Goal: Information Seeking & Learning: Learn about a topic

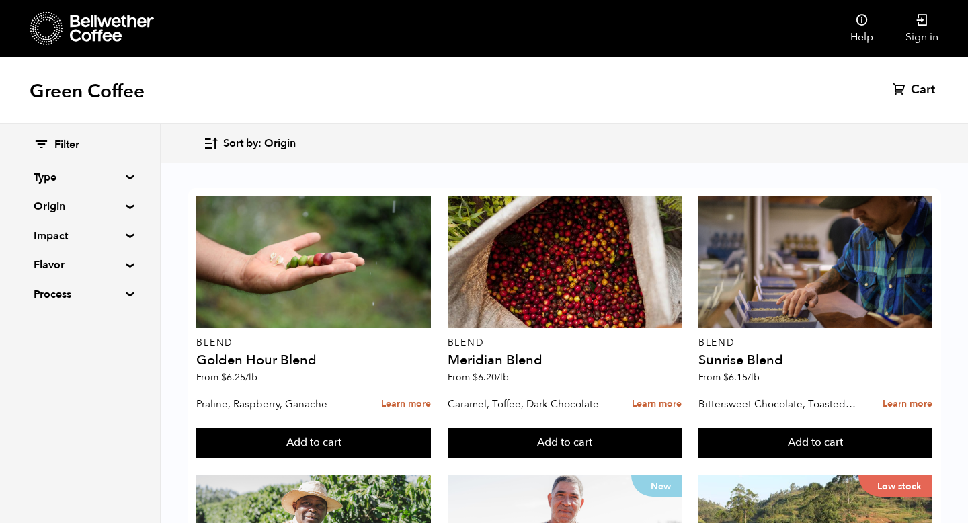
scroll to position [212, 0]
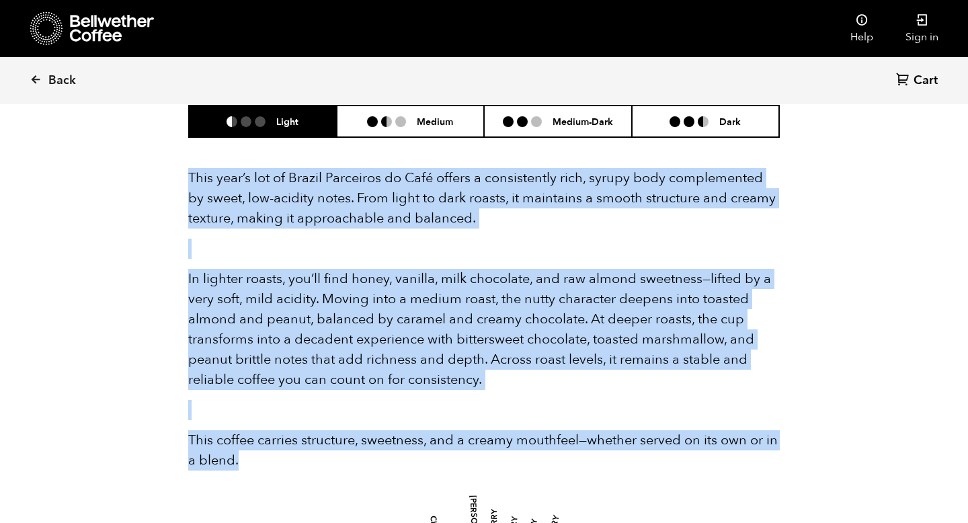
scroll to position [585, 575]
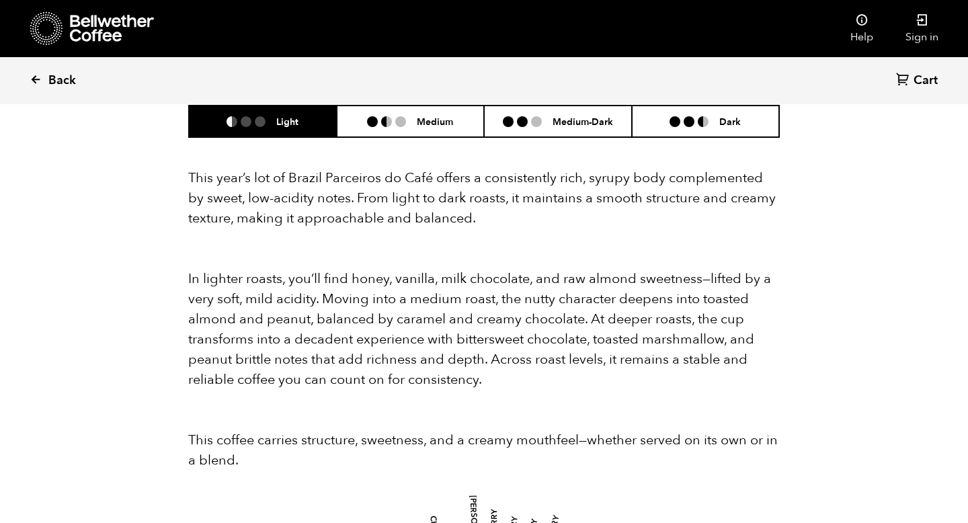
click at [35, 84] on icon at bounding box center [36, 79] width 12 height 12
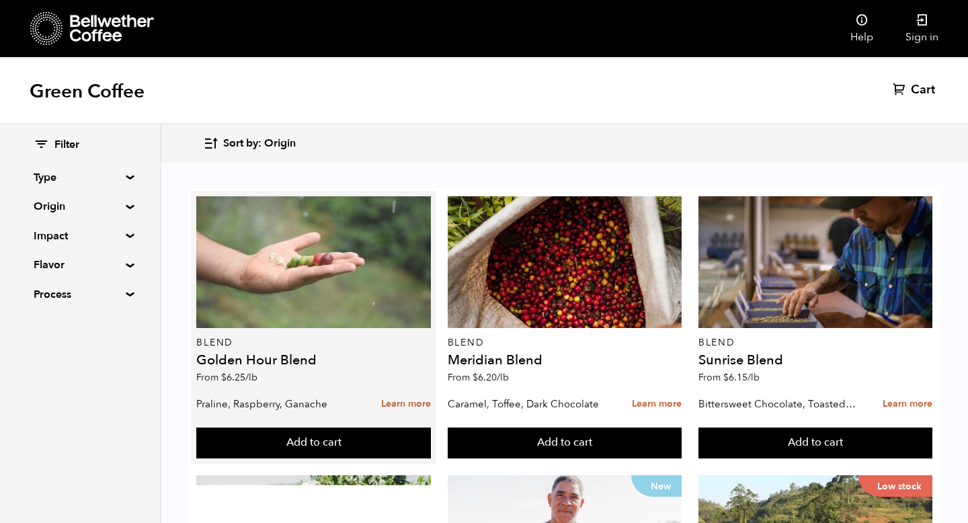
scroll to position [173, 0]
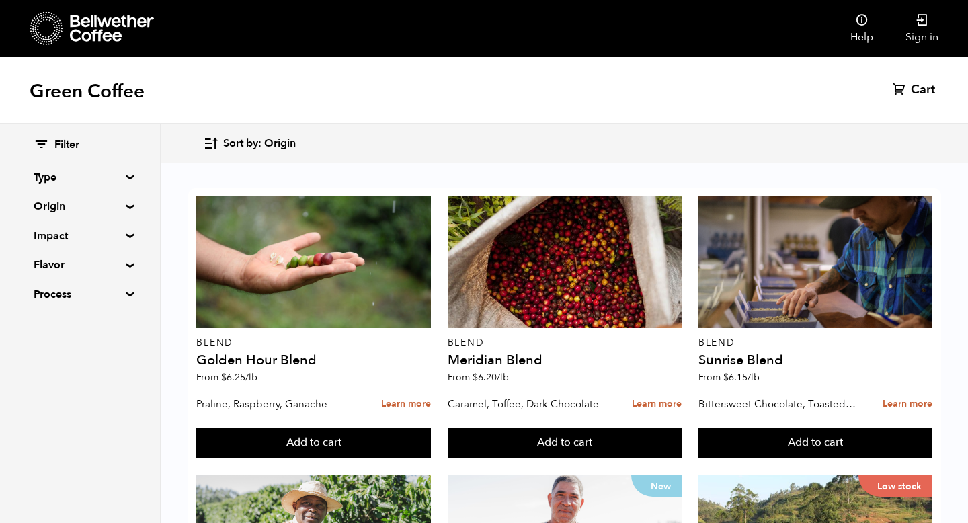
click at [108, 204] on summary "Origin" at bounding box center [80, 206] width 93 height 16
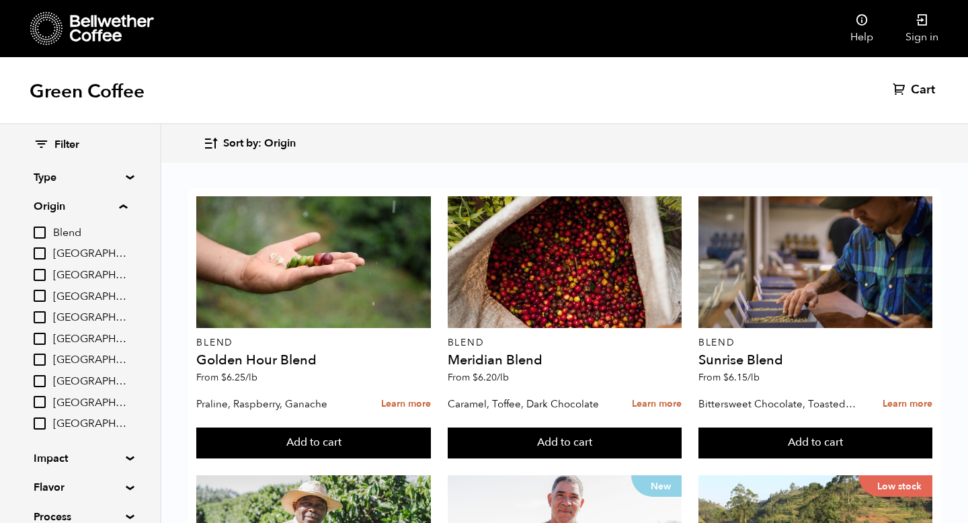
click at [40, 356] on input "[GEOGRAPHIC_DATA]" at bounding box center [40, 360] width 12 height 12
checkbox input "true"
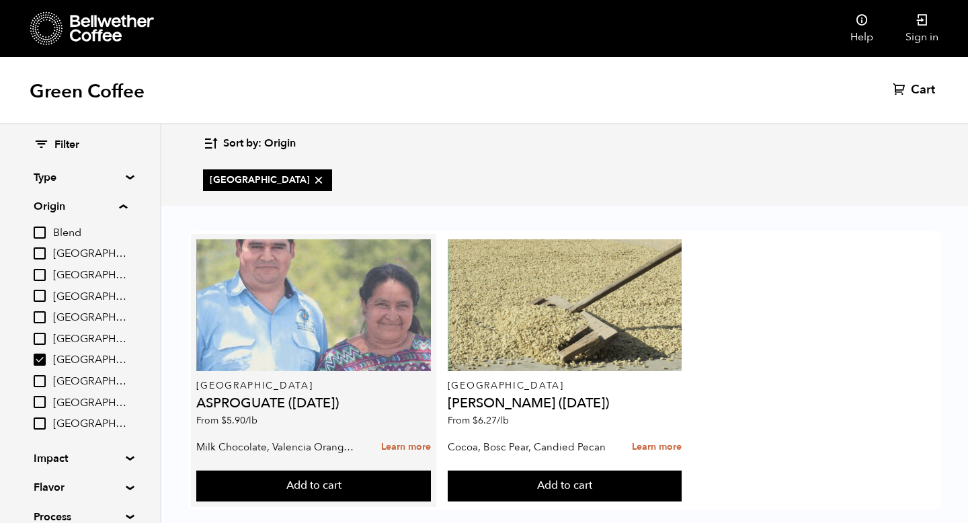
scroll to position [20, 0]
click at [393, 298] on div at bounding box center [313, 305] width 234 height 132
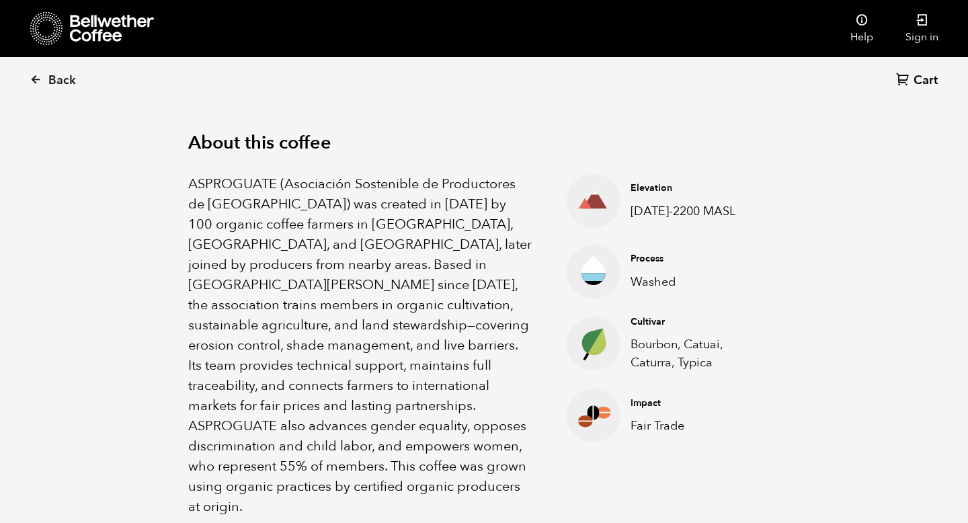
scroll to position [403, 0]
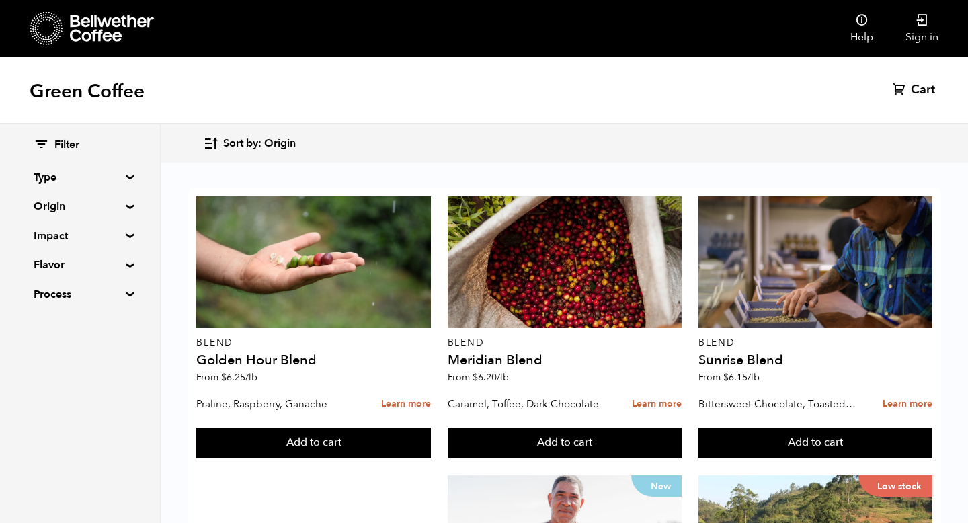
click at [65, 208] on summary "Origin" at bounding box center [80, 206] width 93 height 16
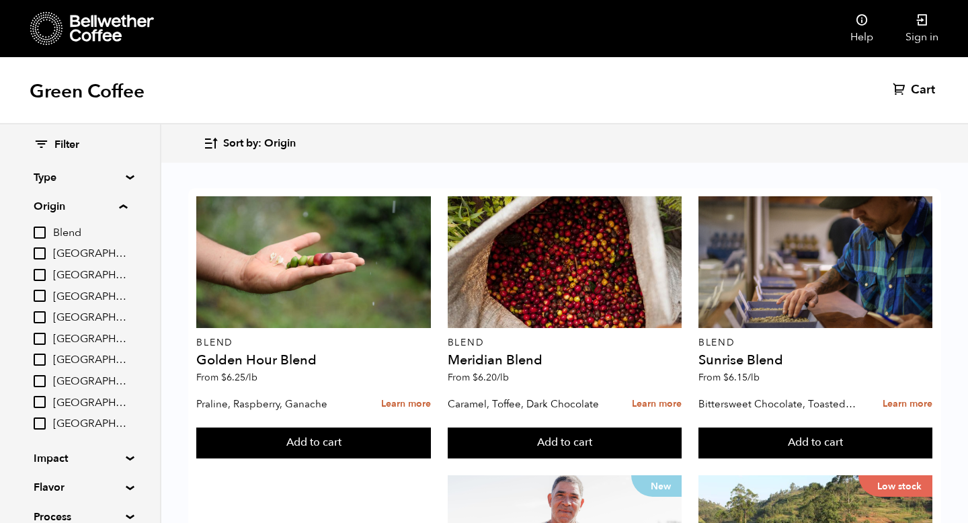
click at [51, 359] on label "[GEOGRAPHIC_DATA]" at bounding box center [80, 360] width 93 height 16
click at [0, 0] on input "[GEOGRAPHIC_DATA]" at bounding box center [0, 0] width 0 height 0
checkbox input "true"
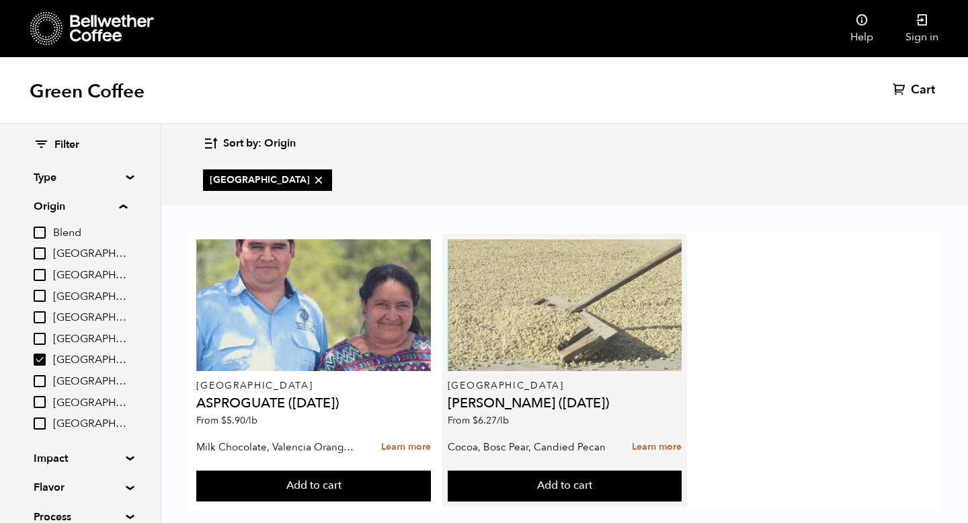
click at [496, 302] on div at bounding box center [565, 305] width 234 height 132
click at [497, 302] on div at bounding box center [565, 305] width 234 height 132
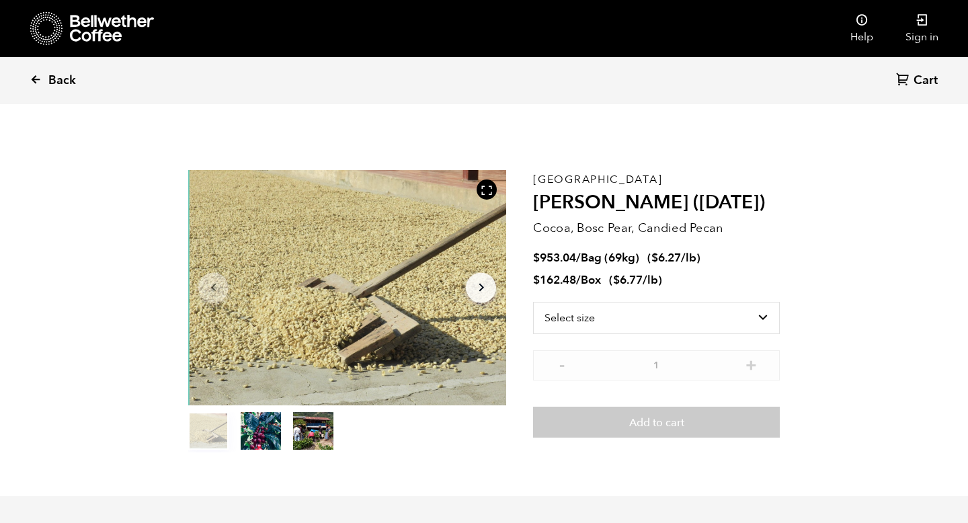
click at [35, 85] on icon at bounding box center [36, 79] width 12 height 12
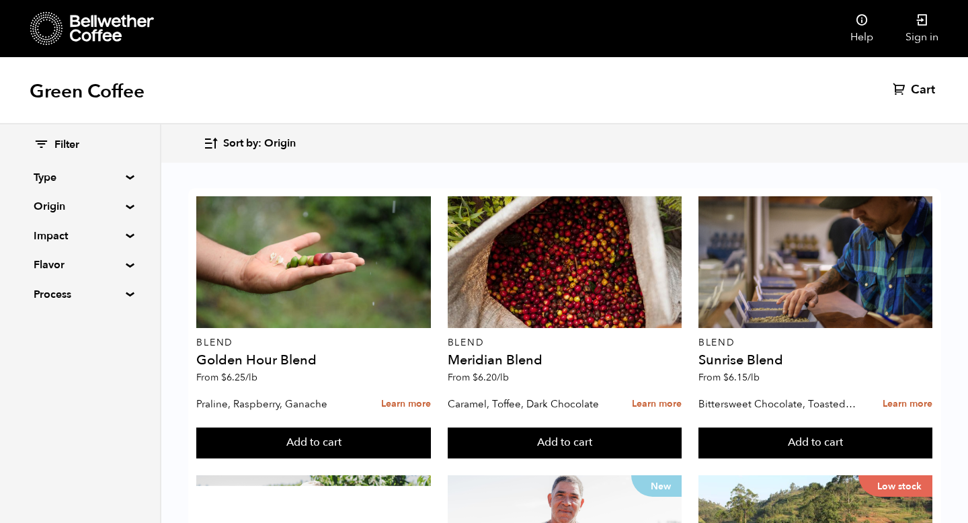
click at [65, 206] on summary "Origin" at bounding box center [80, 206] width 93 height 16
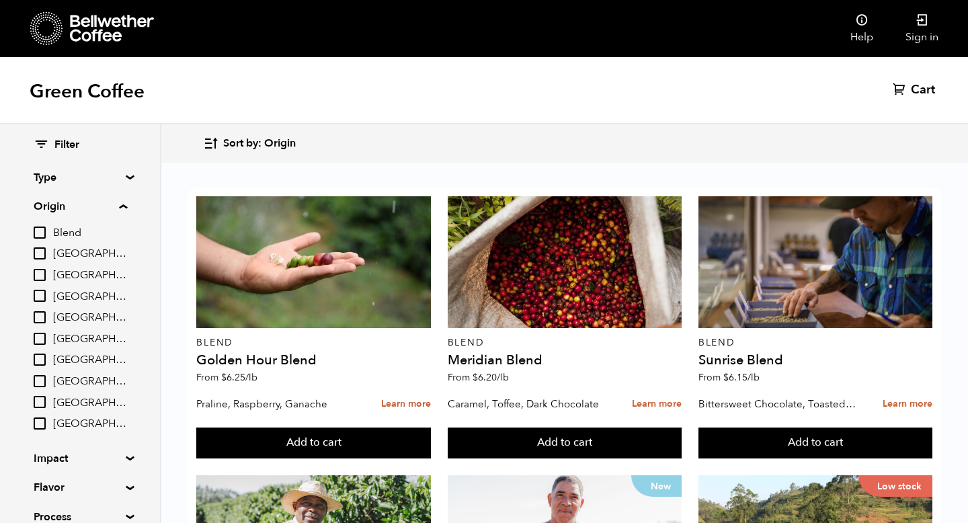
click at [44, 302] on input "[GEOGRAPHIC_DATA]" at bounding box center [40, 296] width 12 height 12
checkbox input "true"
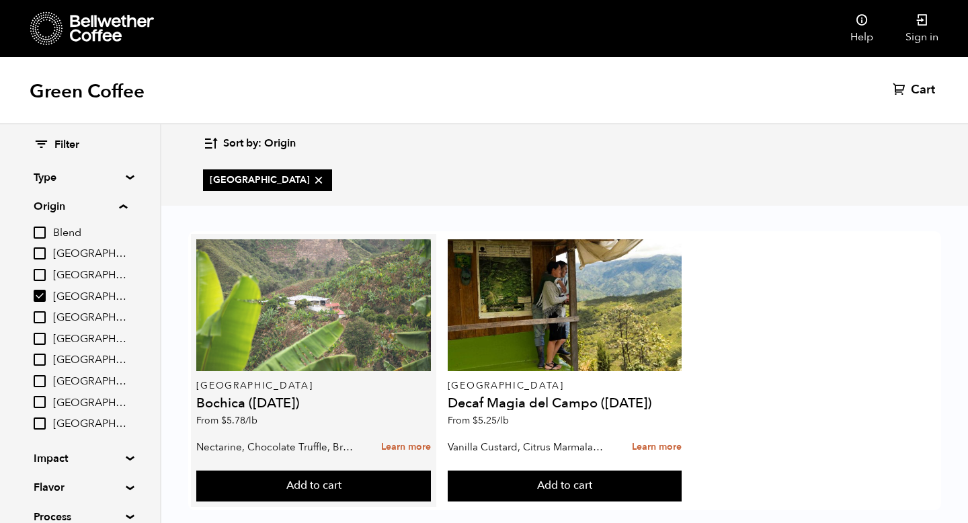
click at [373, 330] on div at bounding box center [313, 305] width 234 height 132
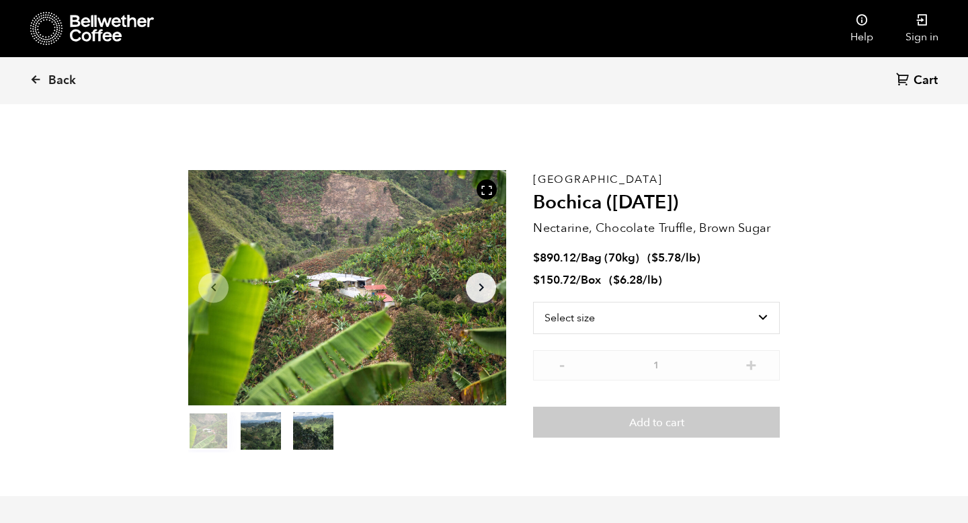
scroll to position [585, 575]
click at [251, 429] on button "item 1" at bounding box center [261, 434] width 40 height 38
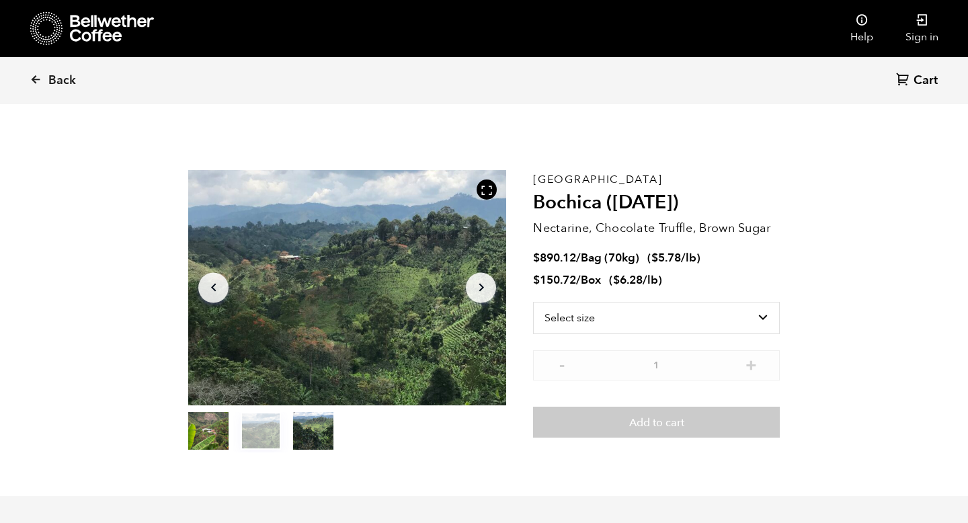
click at [309, 432] on button "item 2" at bounding box center [313, 434] width 40 height 38
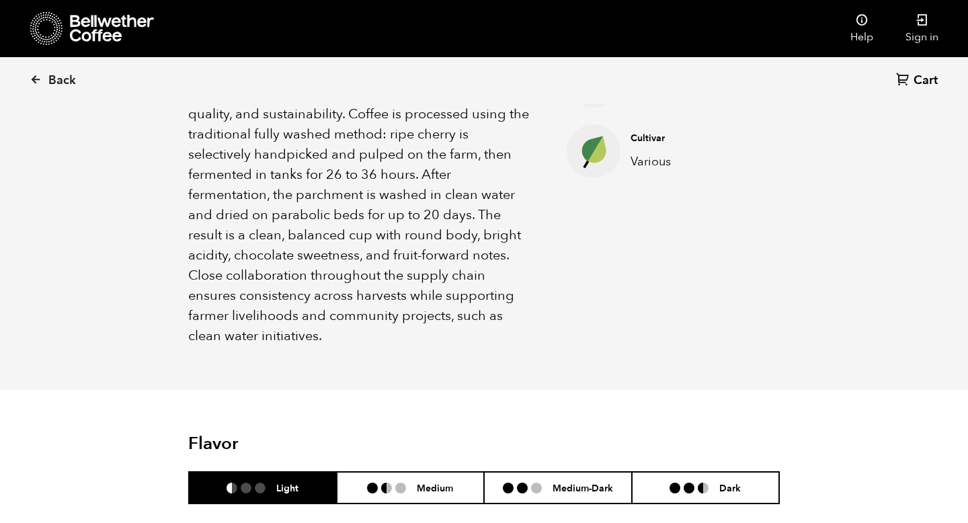
scroll to position [595, 0]
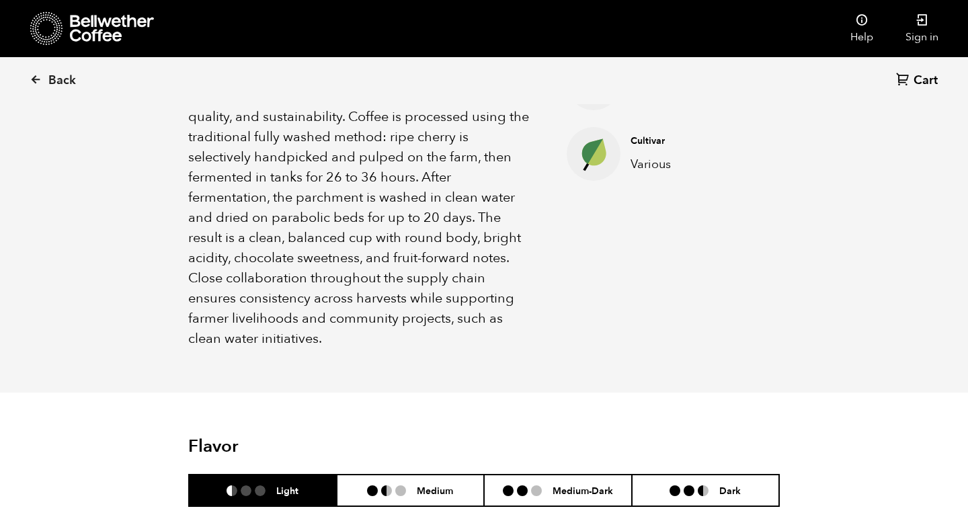
drag, startPoint x: 326, startPoint y: 298, endPoint x: 181, endPoint y: 56, distance: 281.6
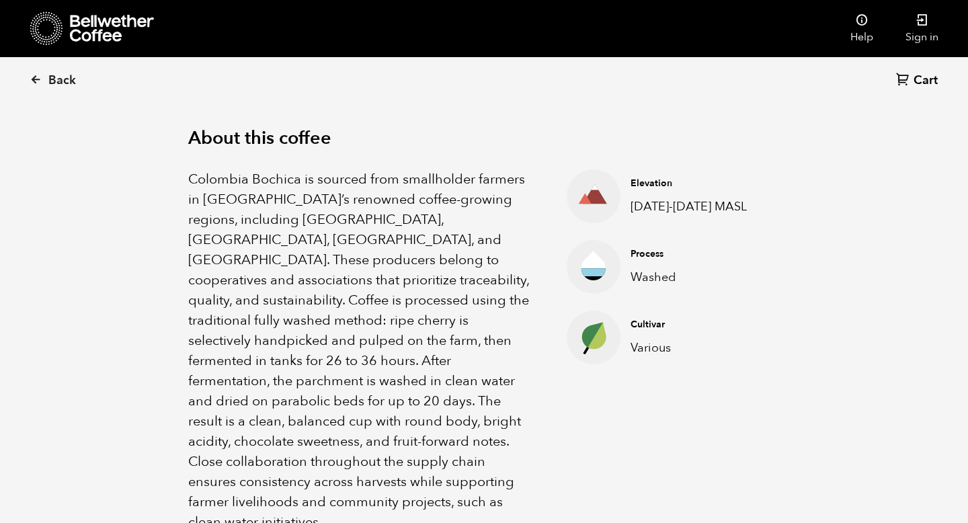
scroll to position [413, 0]
click at [299, 366] on p "Colombia Bochica is sourced from smallholder farmers in [GEOGRAPHIC_DATA]’s ren…" at bounding box center [360, 350] width 345 height 363
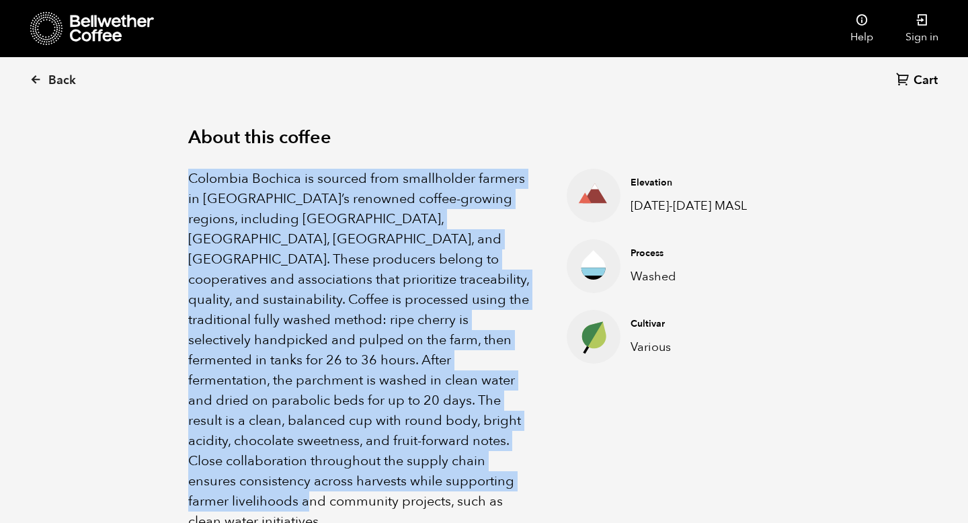
drag, startPoint x: 323, startPoint y: 480, endPoint x: 190, endPoint y: 184, distance: 324.6
click at [190, 184] on p "Colombia Bochica is sourced from smallholder farmers in [GEOGRAPHIC_DATA]’s ren…" at bounding box center [360, 350] width 345 height 363
copy p "Colombia Bochica is sourced from smallholder farmers in [GEOGRAPHIC_DATA]’s ren…"
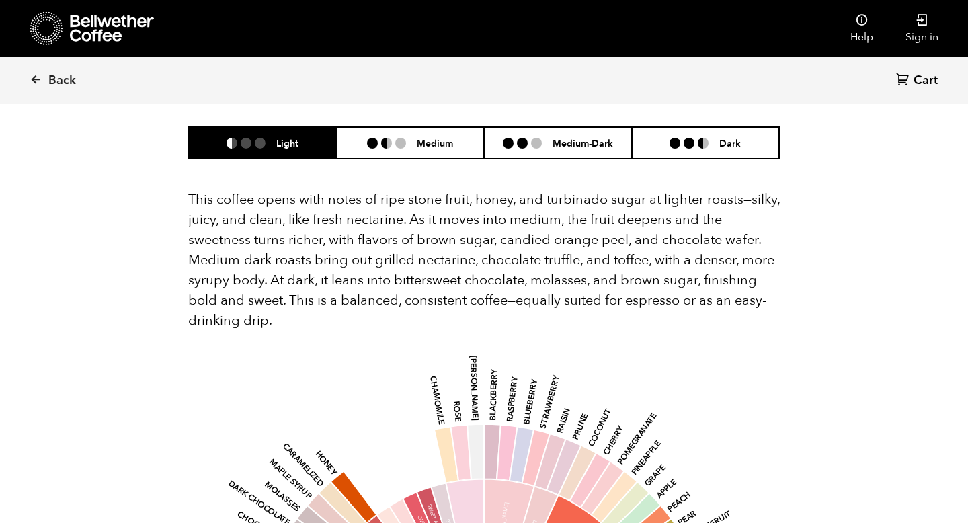
scroll to position [944, 0]
click at [405, 206] on p "This coffee opens with notes of ripe stone fruit, honey, and turbinado sugar at…" at bounding box center [483, 259] width 591 height 141
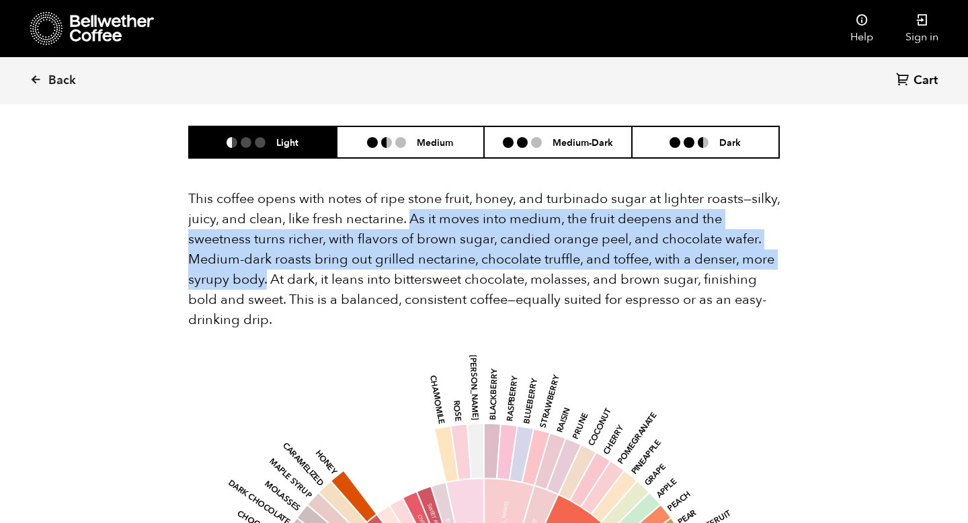
drag, startPoint x: 443, startPoint y: 177, endPoint x: 267, endPoint y: 237, distance: 186.0
click at [267, 237] on p "This coffee opens with notes of ripe stone fruit, honey, and turbinado sugar at…" at bounding box center [483, 259] width 591 height 141
copy p "As it moves into medium, the fruit deepens and the sweetness turns richer, with…"
